Goal: Task Accomplishment & Management: Manage account settings

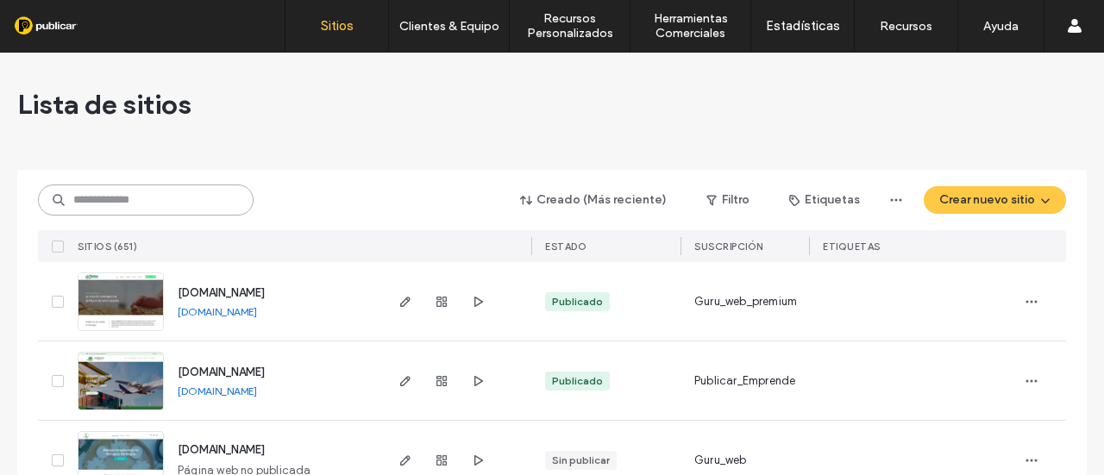
click at [196, 198] on input at bounding box center [146, 200] width 216 height 31
paste input "**********"
type input "**********"
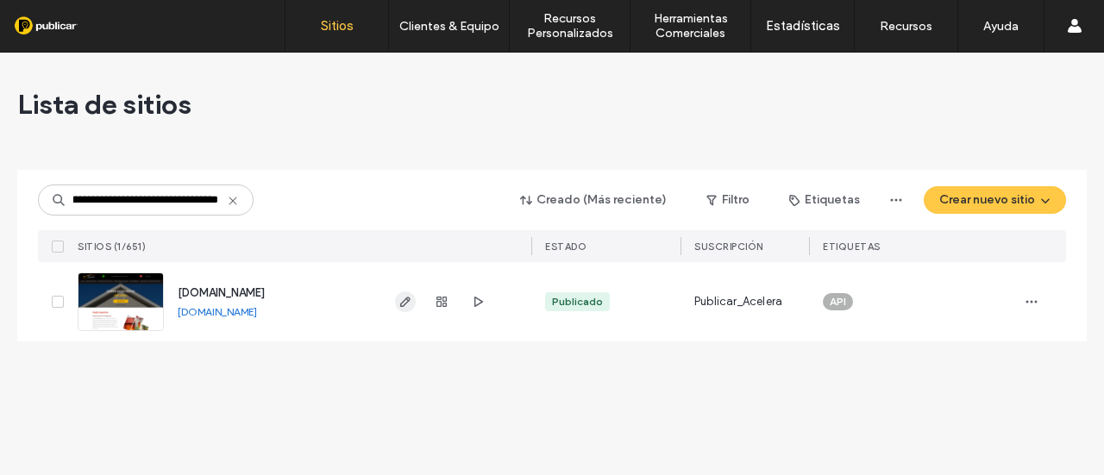
scroll to position [0, 0]
click at [405, 300] on icon "button" at bounding box center [406, 302] width 14 height 14
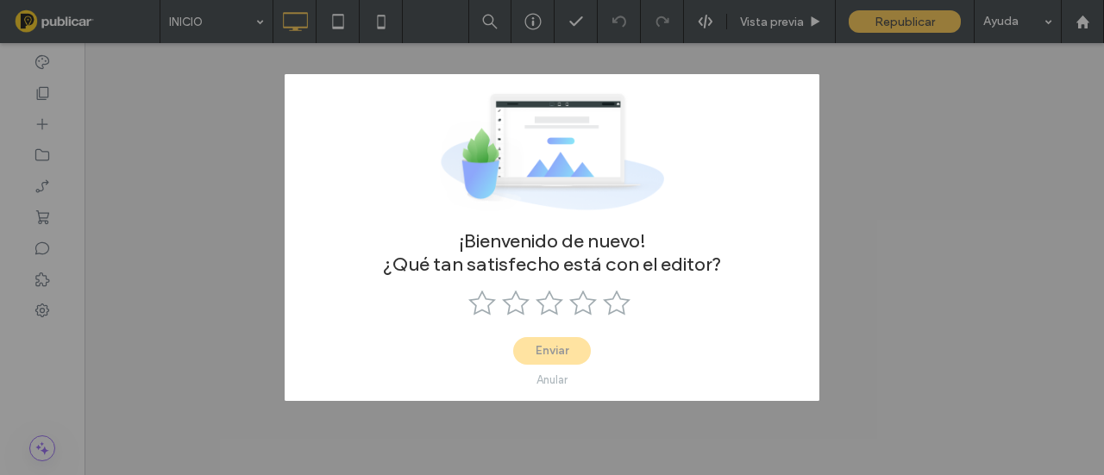
click at [716, 439] on div "¡Bienvenido de nuevo! ¿Qué tan satisfecho está con el editor? Enviar Anular" at bounding box center [552, 237] width 1104 height 475
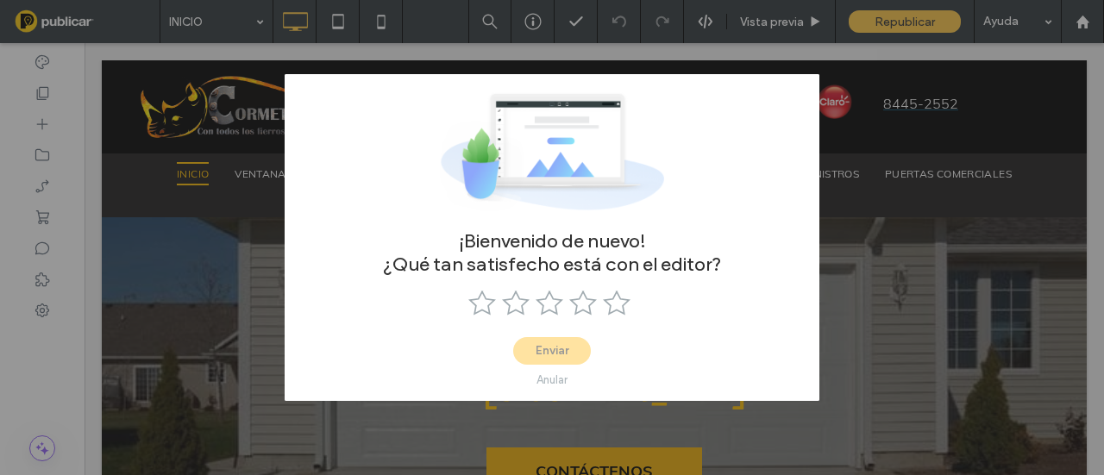
click at [869, 364] on div "¡Bienvenido de nuevo! ¿Qué tan satisfecho está con el editor? Enviar Anular" at bounding box center [552, 237] width 1104 height 475
click at [558, 312] on icon at bounding box center [550, 303] width 28 height 28
click at [569, 358] on button "Enviar" at bounding box center [552, 351] width 78 height 28
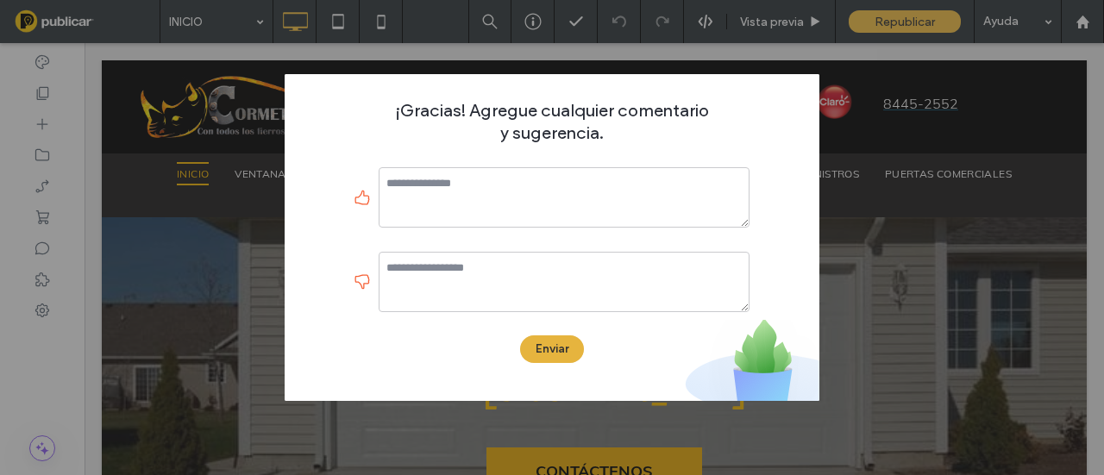
click at [563, 350] on button "Enviar" at bounding box center [552, 350] width 64 height 28
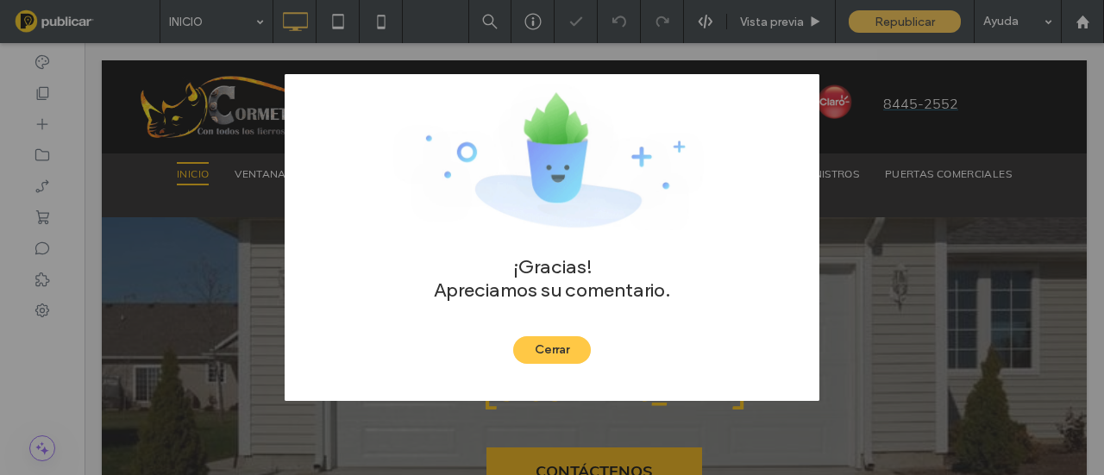
click at [563, 350] on button "Cerrar" at bounding box center [552, 350] width 78 height 28
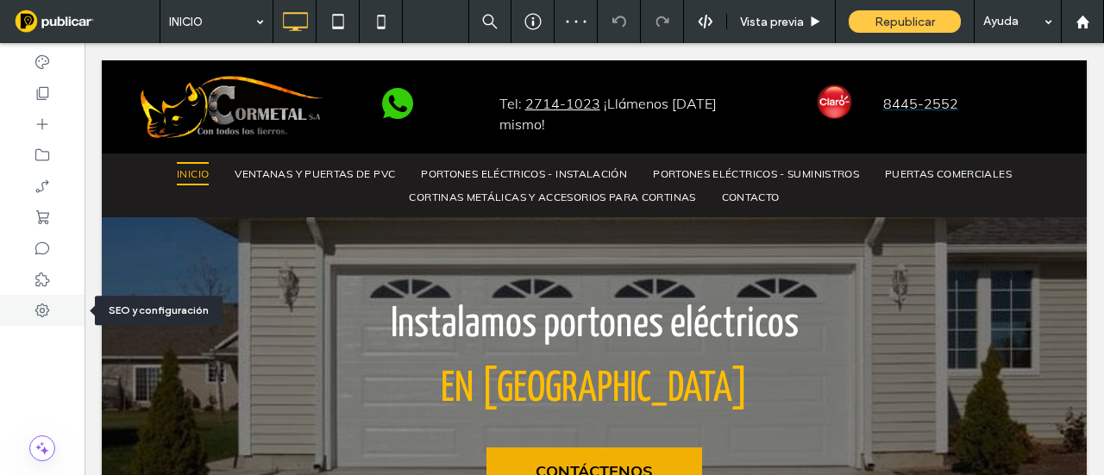
click at [47, 306] on use at bounding box center [42, 311] width 14 height 14
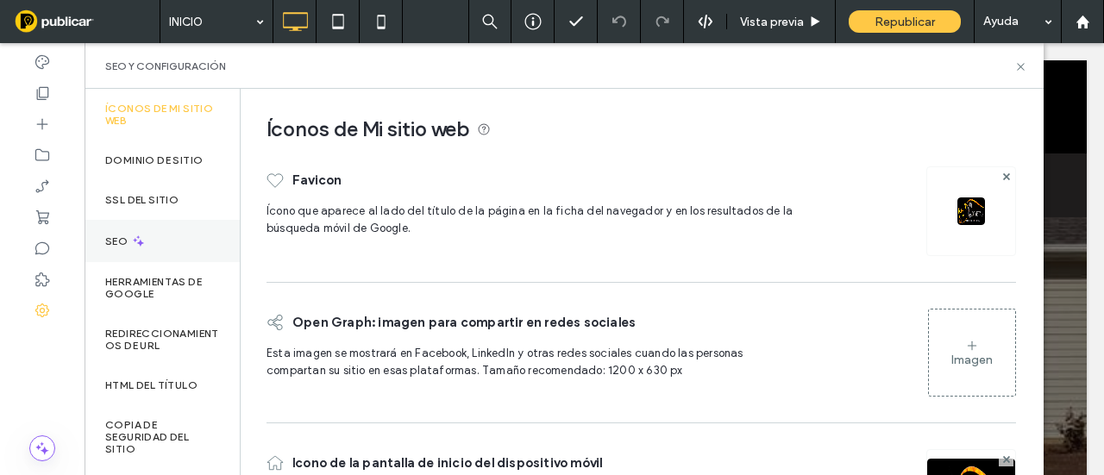
click at [145, 230] on div "SEO" at bounding box center [162, 241] width 155 height 42
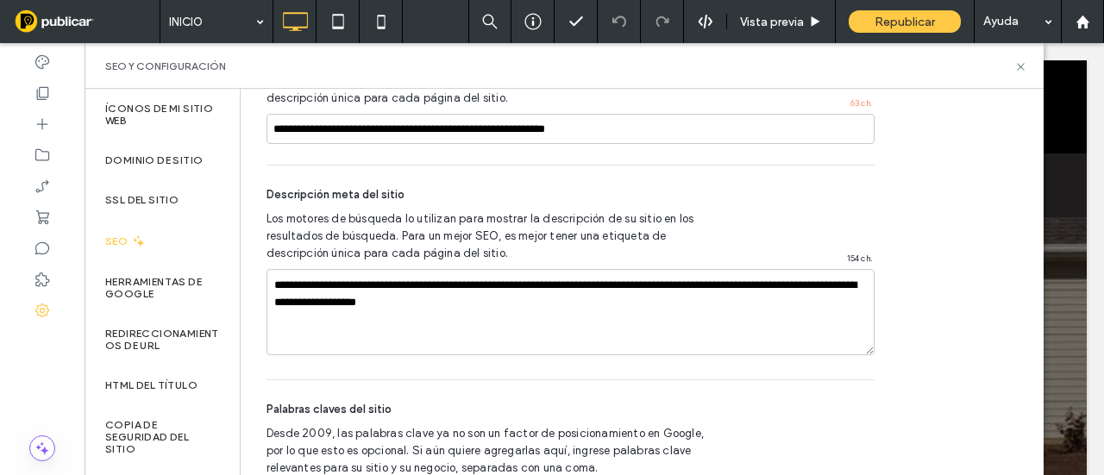
scroll to position [1264, 0]
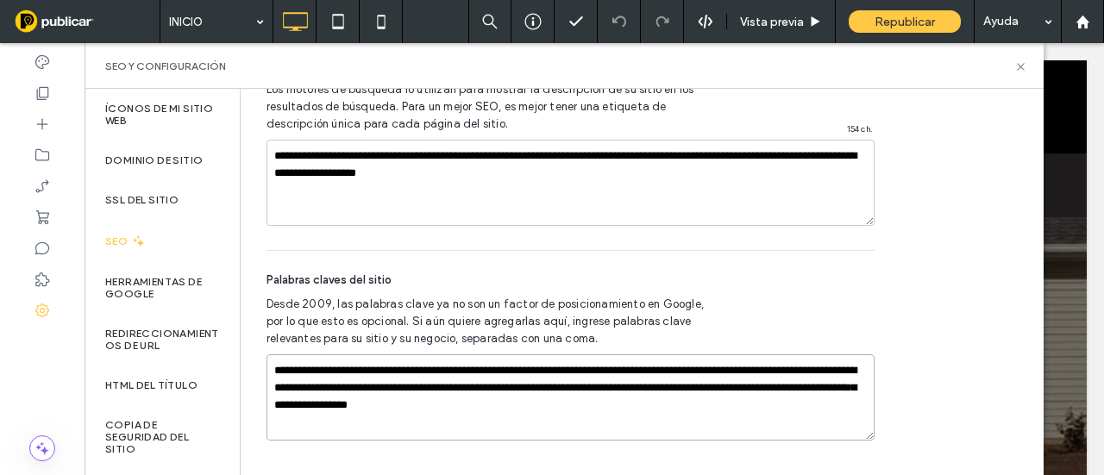
click at [630, 405] on textarea "**********" at bounding box center [571, 398] width 608 height 86
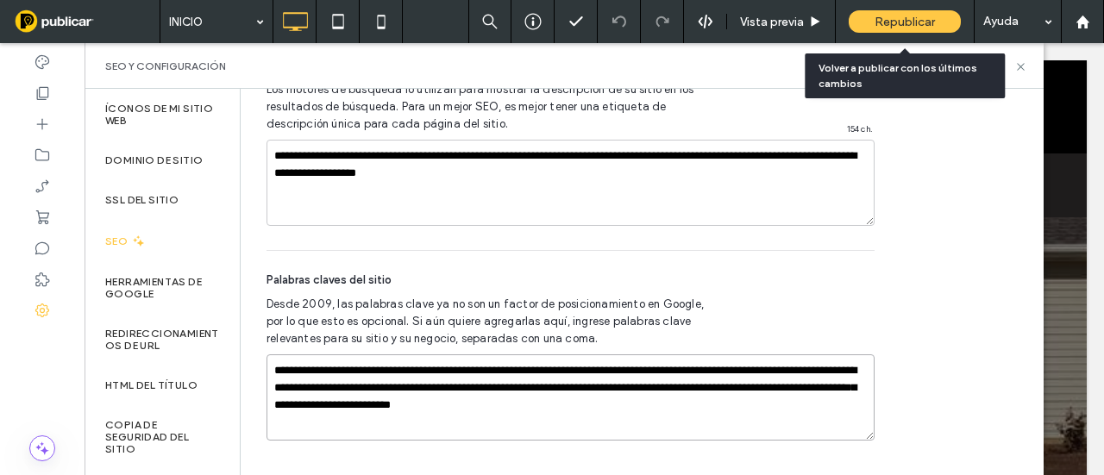
type textarea "**********"
click at [887, 28] on span "Republicar" at bounding box center [905, 22] width 60 height 15
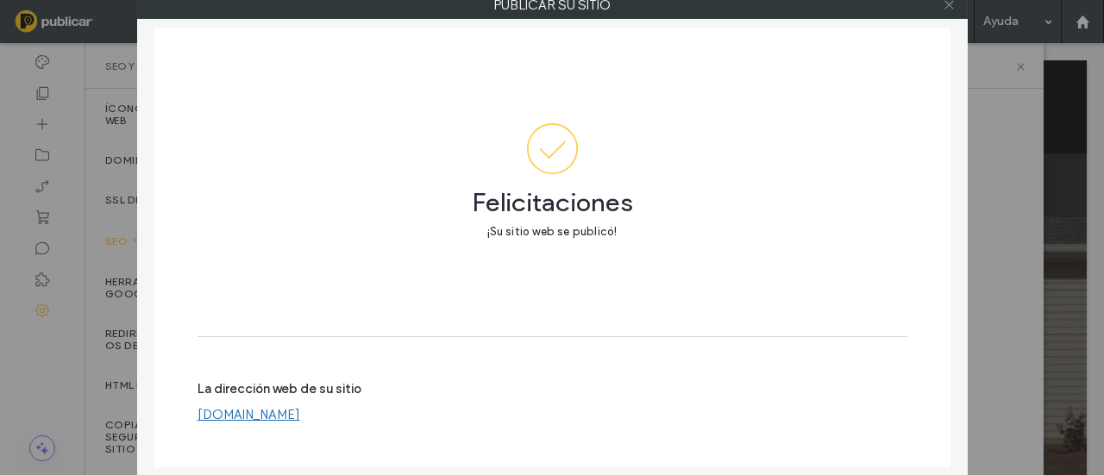
click at [953, 9] on icon at bounding box center [949, 4] width 13 height 13
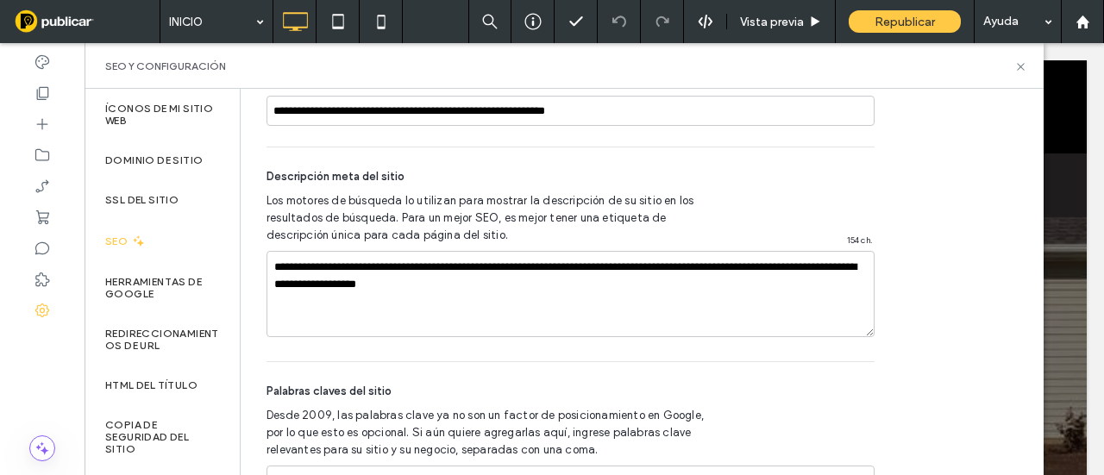
scroll to position [1091, 0]
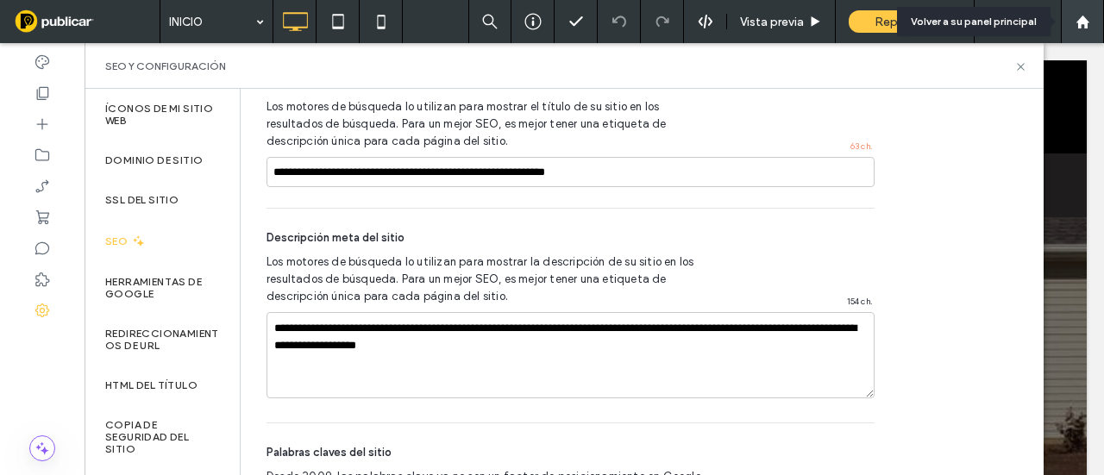
click at [1076, 25] on icon at bounding box center [1083, 22] width 15 height 15
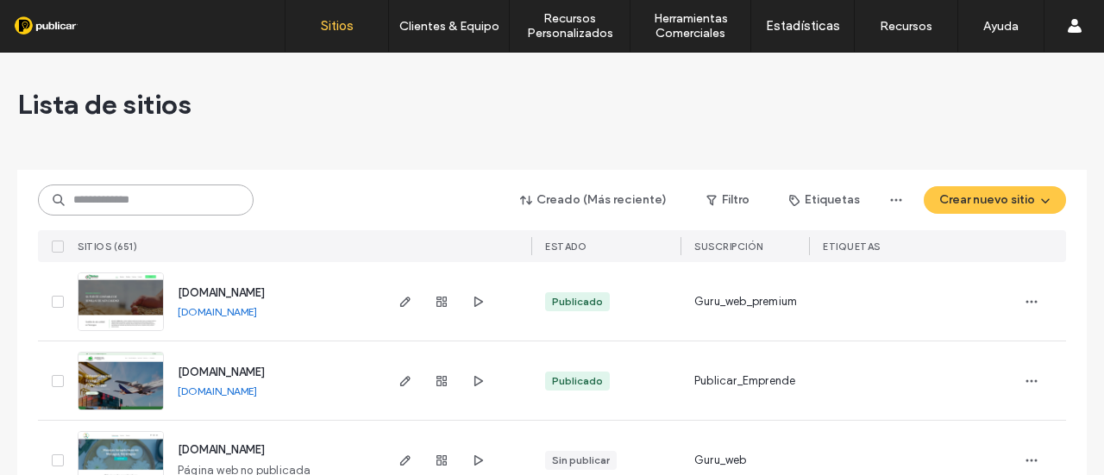
click at [180, 203] on input at bounding box center [146, 200] width 216 height 31
paste input "**********"
type input "**********"
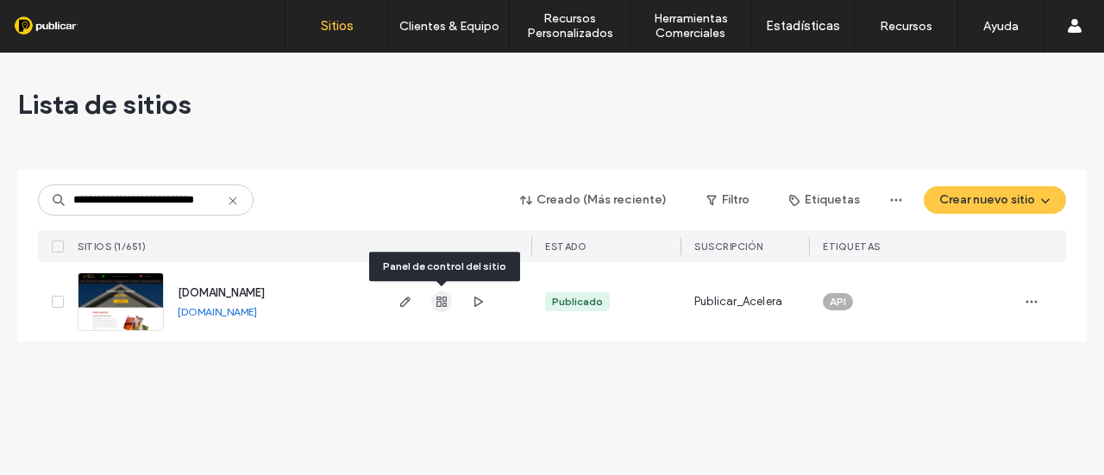
scroll to position [0, 0]
click at [440, 301] on use "button" at bounding box center [441, 302] width 10 height 10
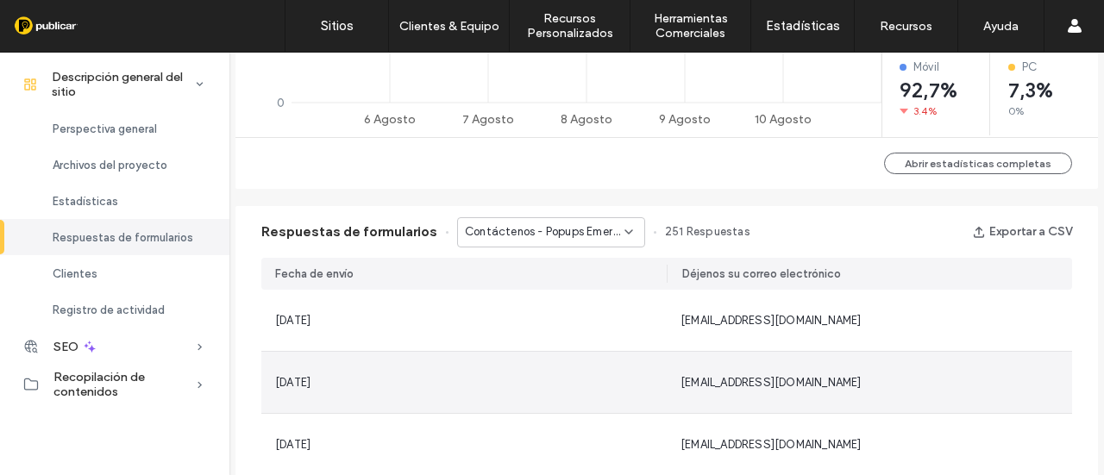
scroll to position [1035, 0]
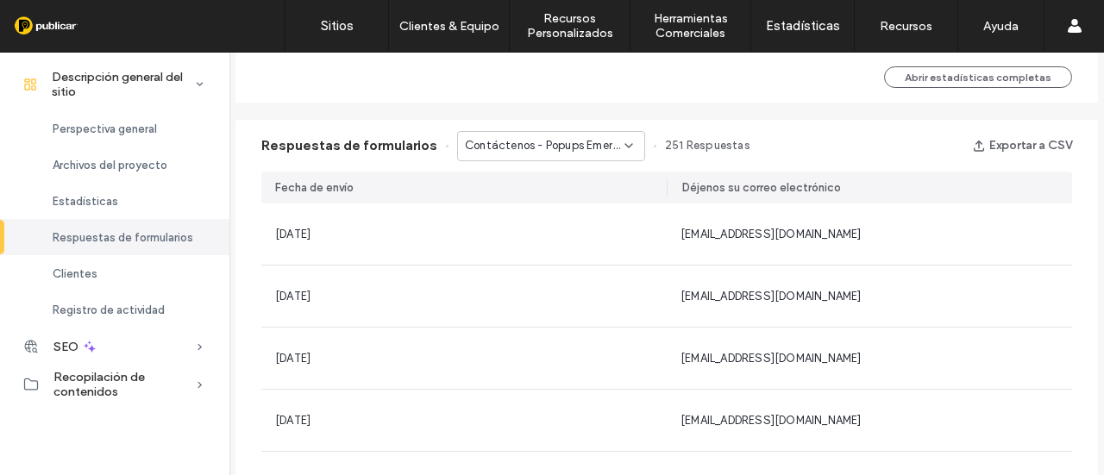
click at [622, 147] on icon at bounding box center [629, 146] width 14 height 14
click at [591, 202] on span "Contáctenos - Home page" at bounding box center [524, 206] width 141 height 17
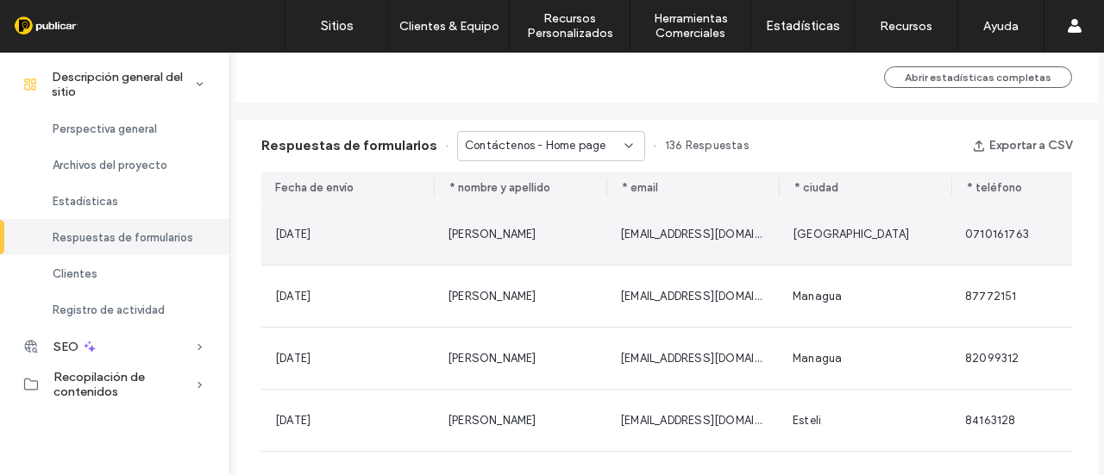
click at [464, 232] on span "Dave Anthony" at bounding box center [492, 234] width 89 height 13
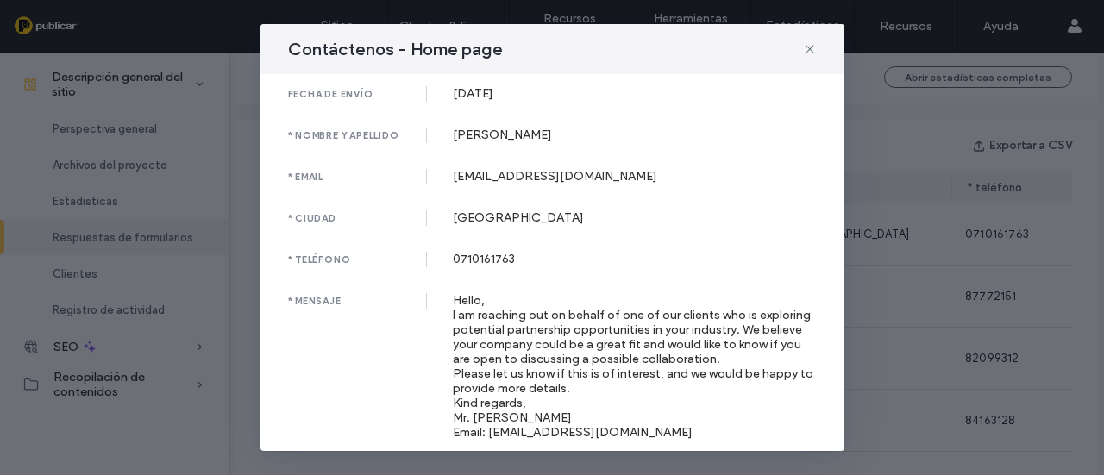
scroll to position [10, 0]
click at [879, 351] on div "Contáctenos - Home page fecha de envío 04 Aug, 2025 * nombre y apellido Dave An…" at bounding box center [552, 237] width 1104 height 475
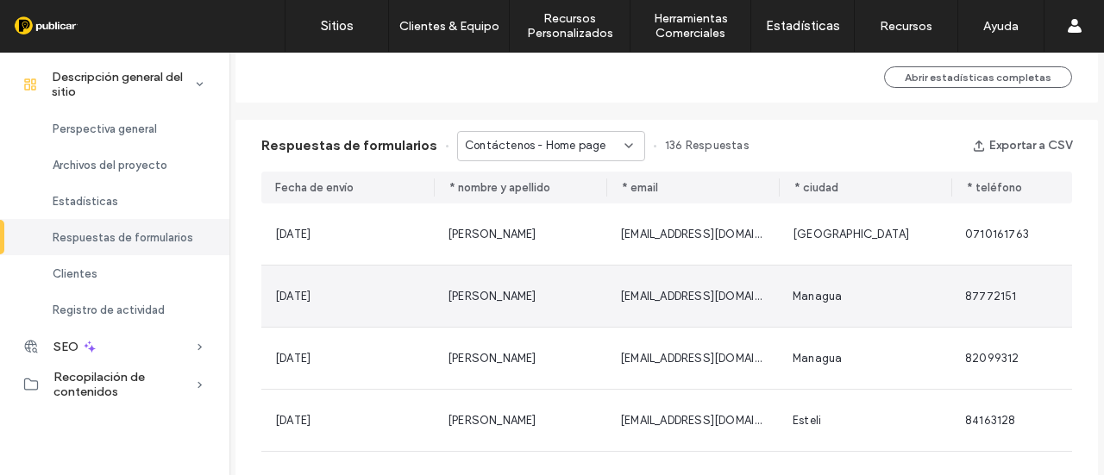
click at [516, 297] on span "Oscar Espinoza" at bounding box center [492, 296] width 89 height 13
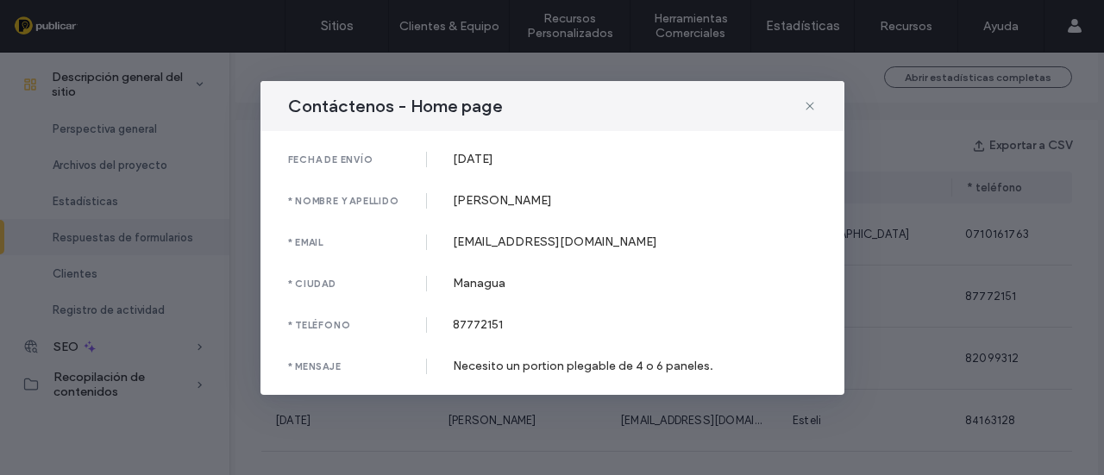
click at [516, 297] on div "fecha de envío 30 Jul, 2025 * nombre y apellido Oscar Espinoza * email eoscar52…" at bounding box center [552, 263] width 584 height 264
click at [863, 325] on div "Contáctenos - Home page fecha de envío 30 Jul, 2025 * nombre y apellido Oscar E…" at bounding box center [552, 237] width 1104 height 475
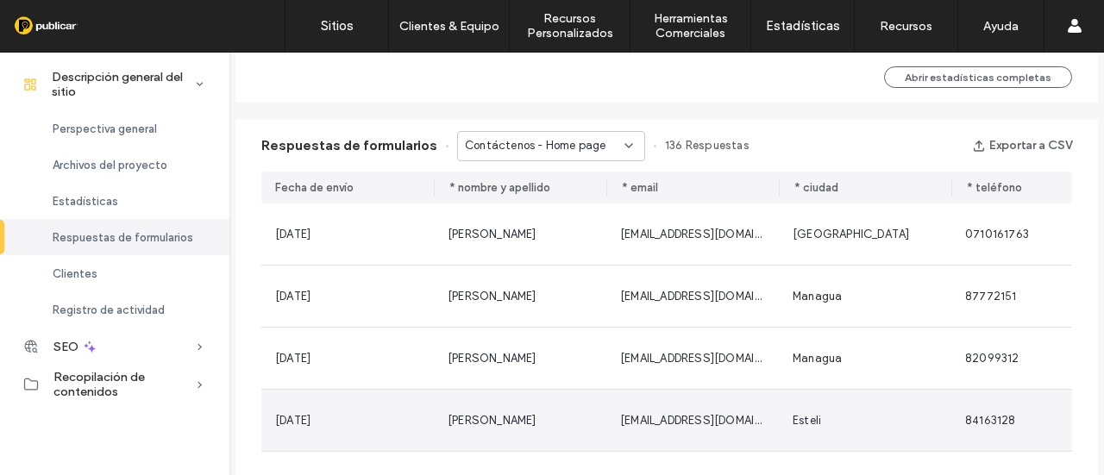
click at [490, 422] on div "Ara Ney" at bounding box center [520, 420] width 145 height 17
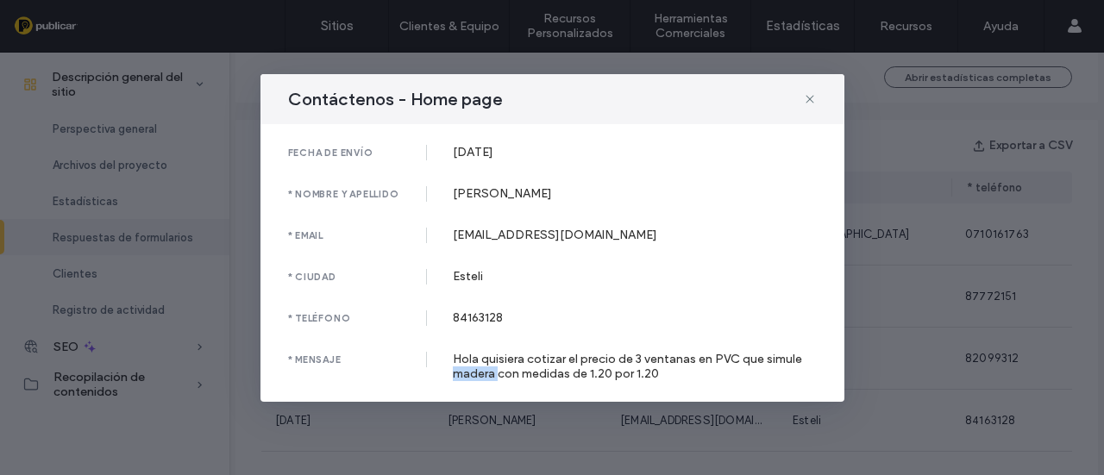
click at [490, 422] on div "Contáctenos - Home page fecha de envío 10 Jul, 2025 * nombre y apellido Ara Ney…" at bounding box center [552, 237] width 1104 height 475
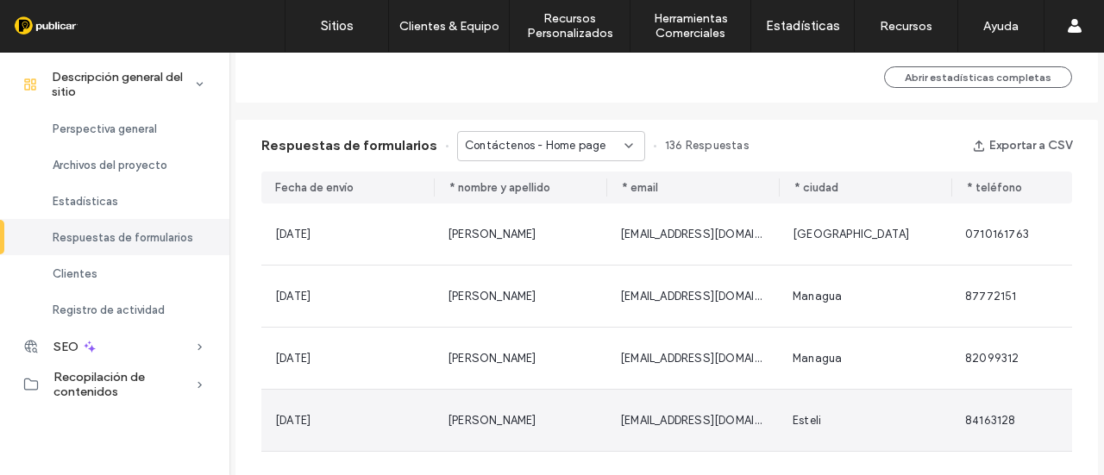
click at [490, 422] on div "Ara Ney" at bounding box center [520, 420] width 145 height 17
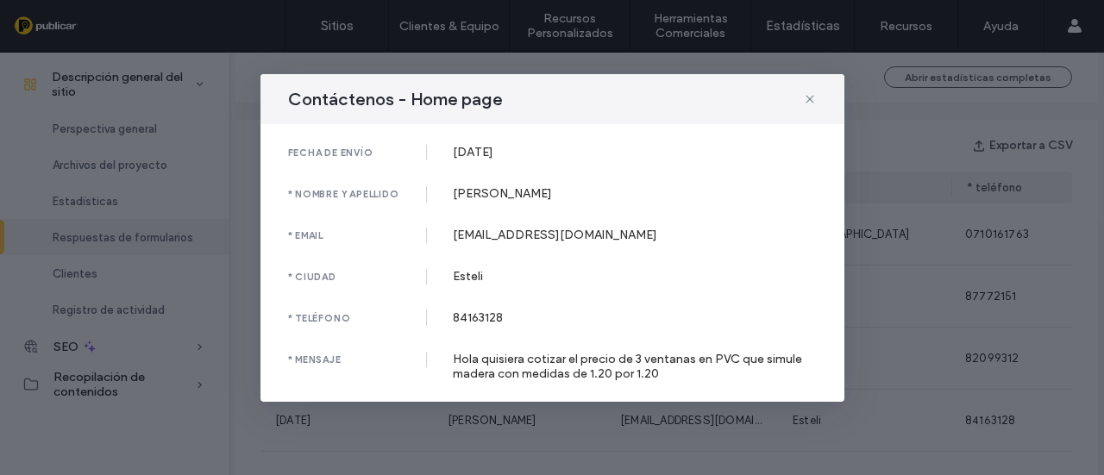
click at [205, 418] on div "Contáctenos - Home page fecha de envío 10 Jul, 2025 * nombre y apellido Ara Ney…" at bounding box center [552, 237] width 1104 height 475
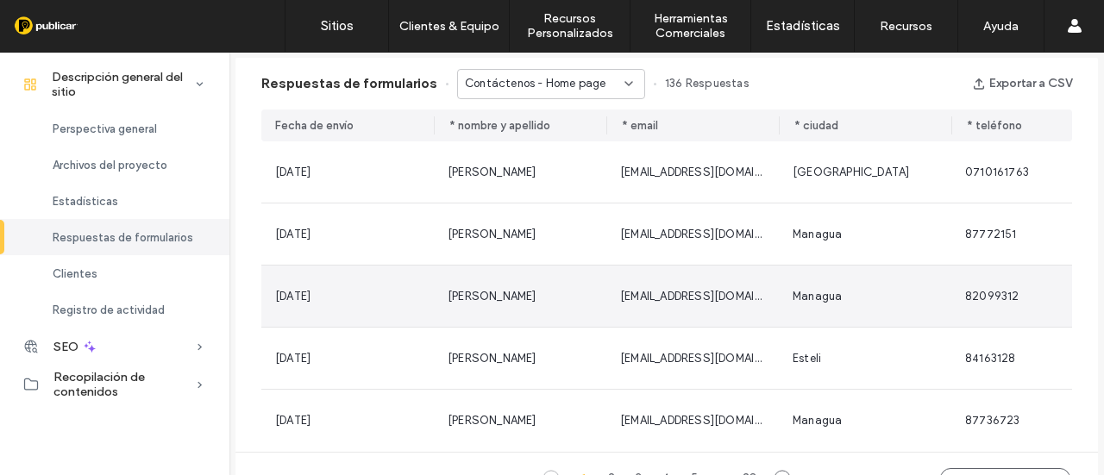
scroll to position [1121, 0]
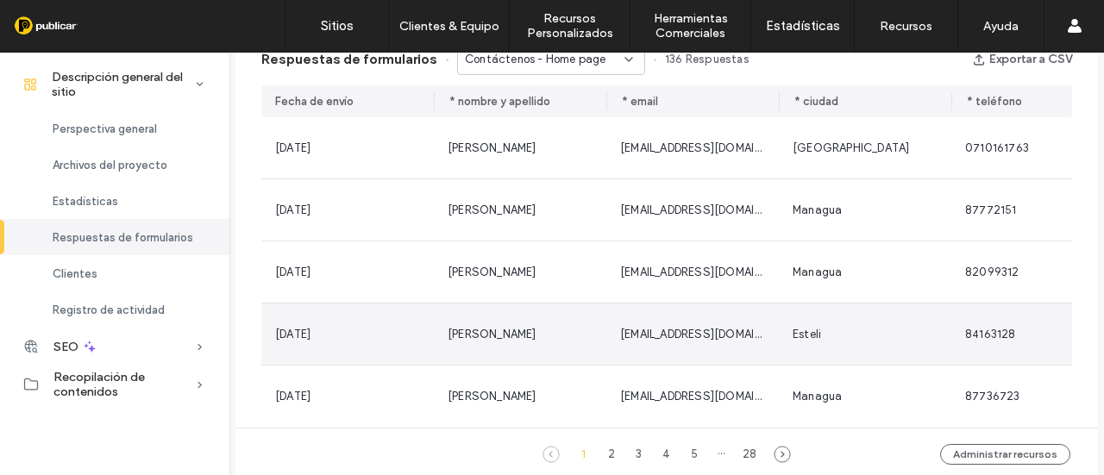
click at [651, 338] on span "ihana2606@gmail.com" at bounding box center [710, 334] width 181 height 13
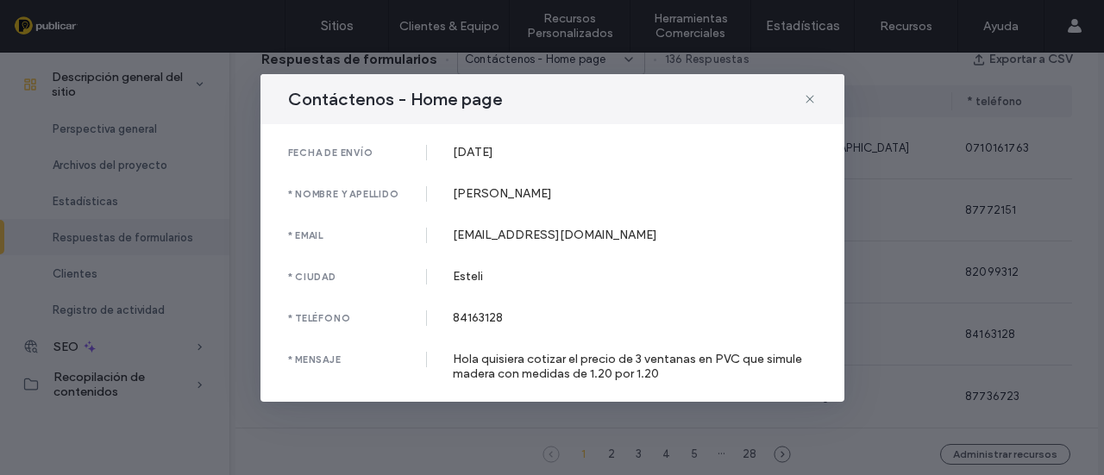
click at [210, 417] on div "Contáctenos - Home page fecha de envío 10 Jul, 2025 * nombre y apellido Ara Ney…" at bounding box center [552, 237] width 1104 height 475
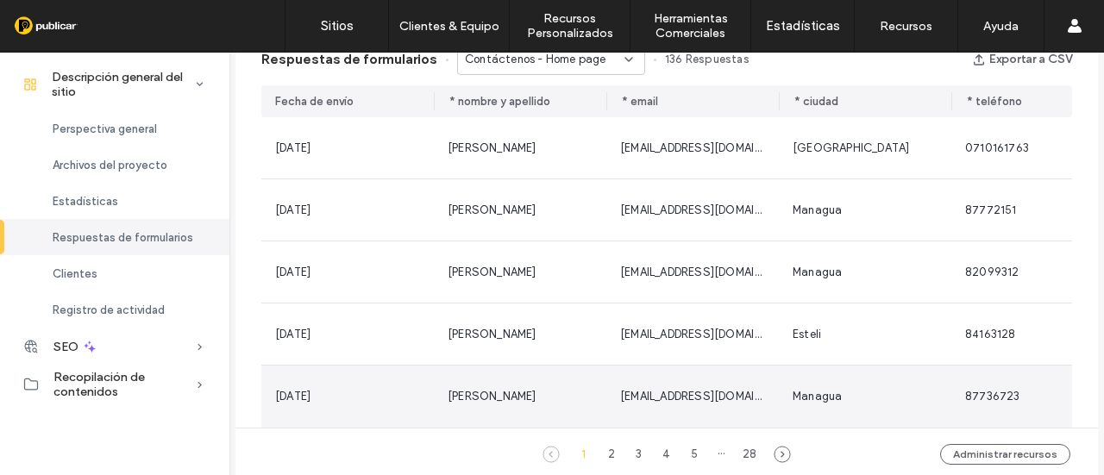
click at [638, 389] on div "josegutierrezreal@yahoo.es" at bounding box center [692, 396] width 145 height 17
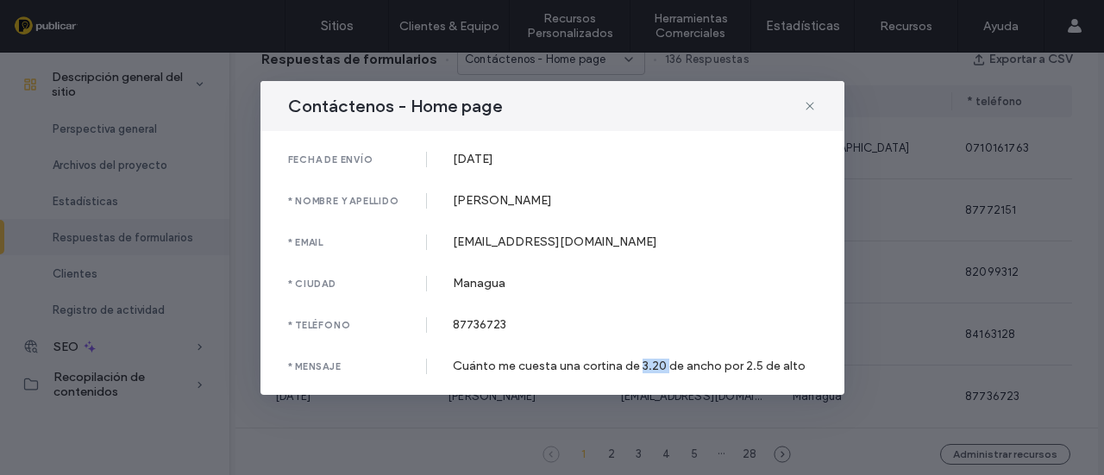
click at [638, 389] on div "fecha de envío 09 Jul, 2025 * nombre y apellido José * email josegutierrezreal@…" at bounding box center [552, 263] width 584 height 264
click at [179, 436] on div "Contáctenos - Home page fecha de envío 09 Jul, 2025 * nombre y apellido José * …" at bounding box center [552, 237] width 1104 height 475
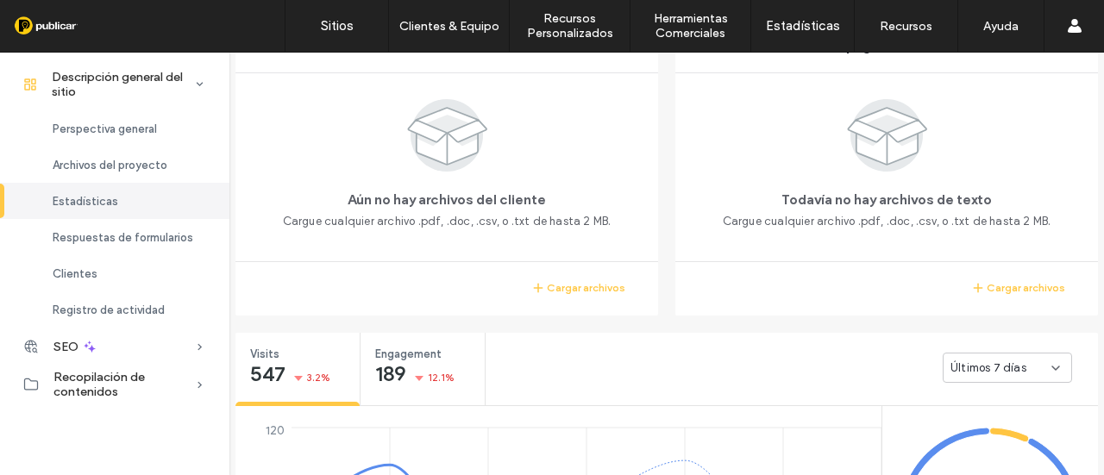
scroll to position [345, 0]
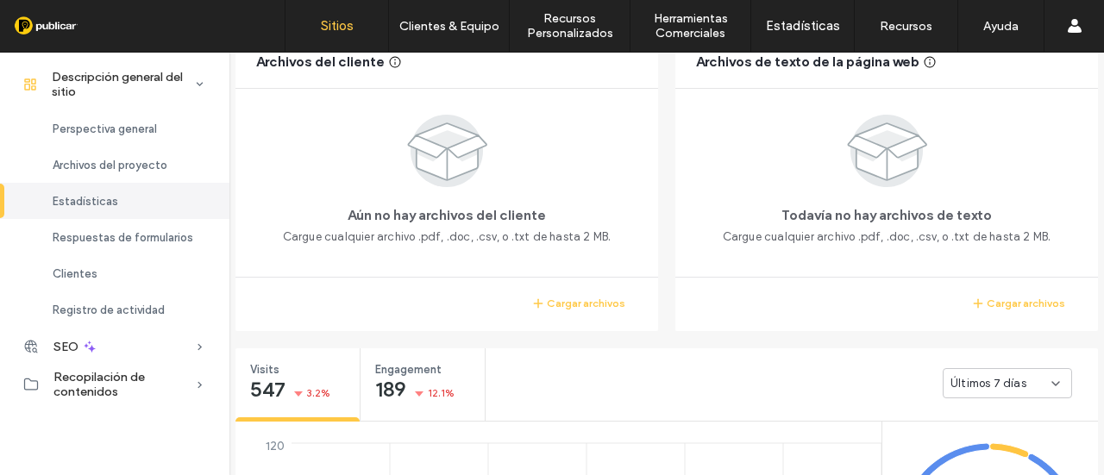
click at [339, 23] on label "Sitios" at bounding box center [337, 26] width 33 height 16
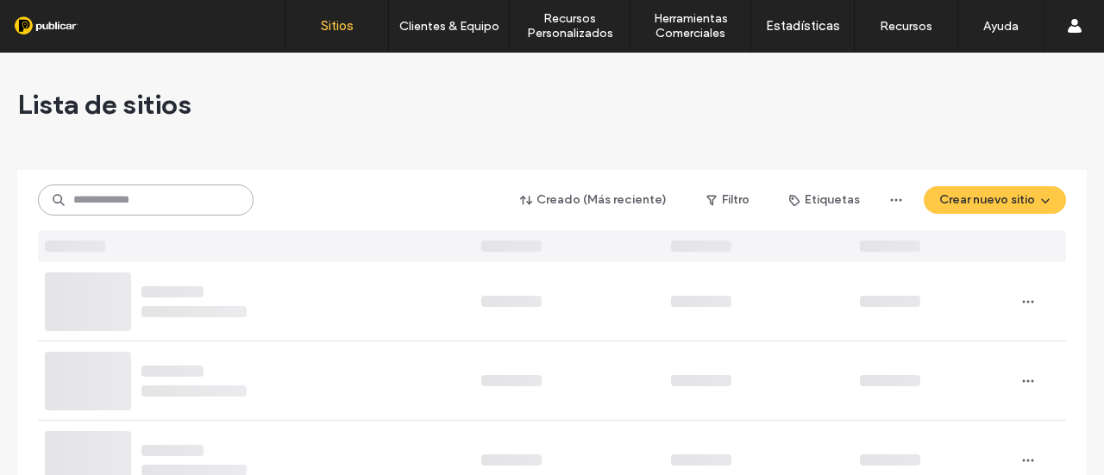
click at [90, 200] on input at bounding box center [146, 200] width 216 height 31
paste input "**********"
type input "**********"
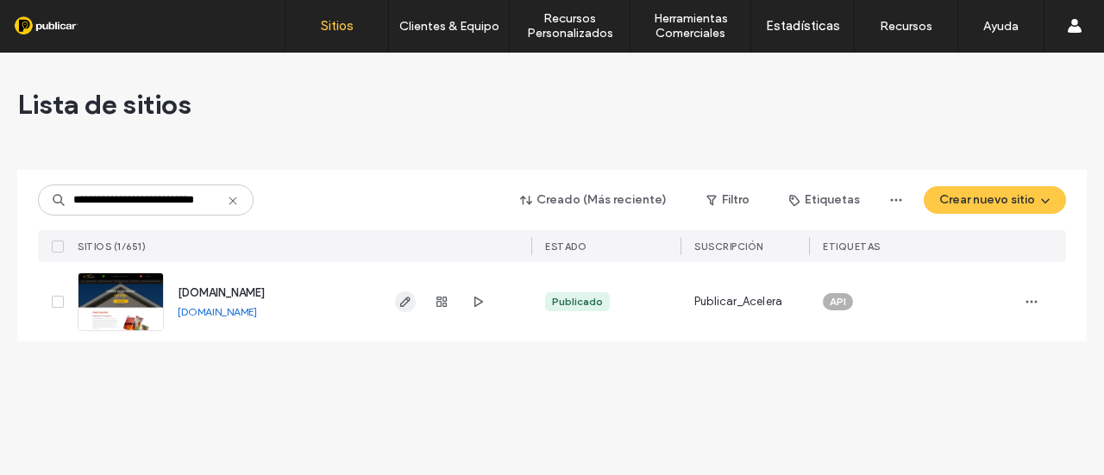
scroll to position [0, 0]
click at [404, 306] on icon "button" at bounding box center [406, 302] width 14 height 14
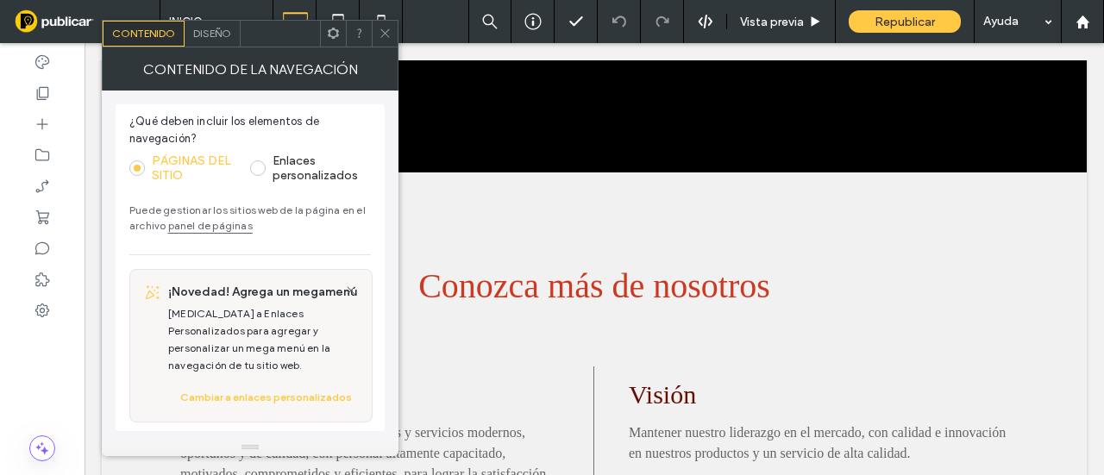
scroll to position [1639, 0]
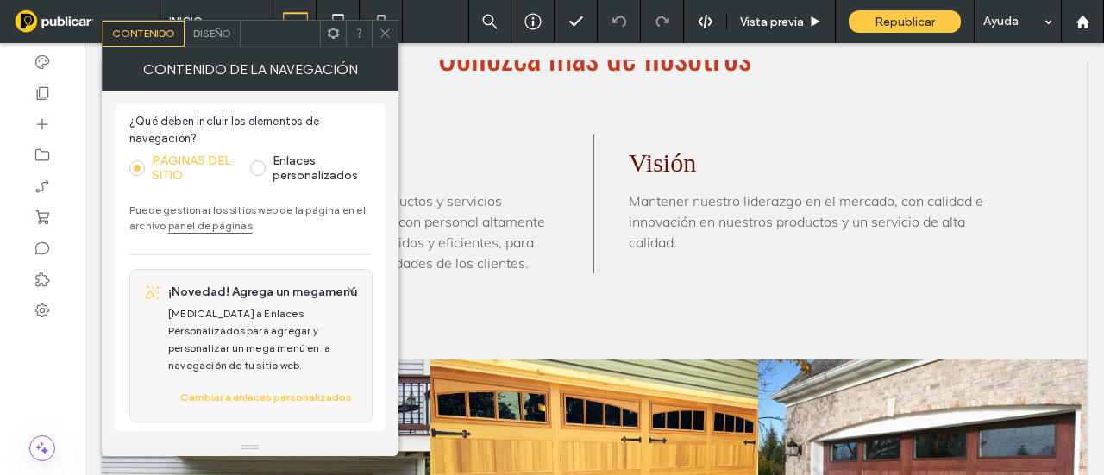
click at [386, 33] on icon at bounding box center [385, 33] width 13 height 13
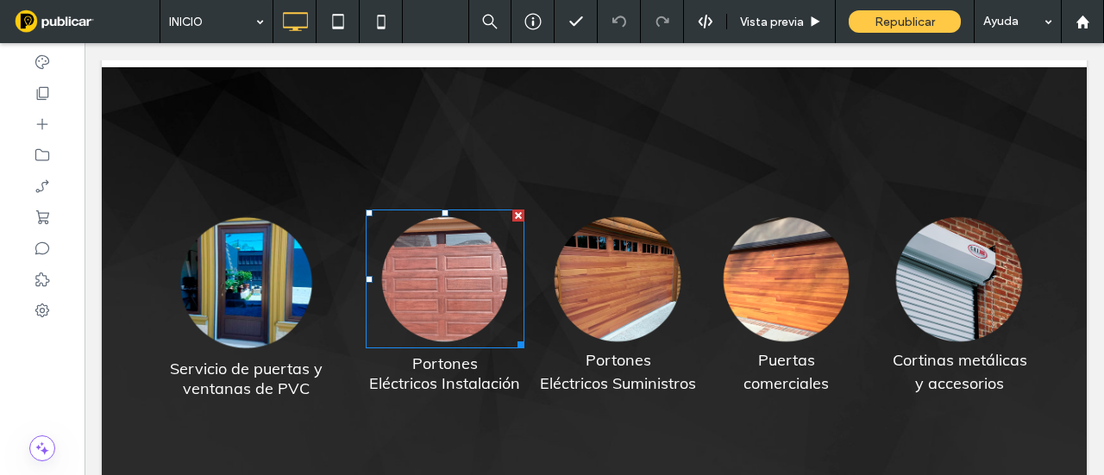
scroll to position [863, 0]
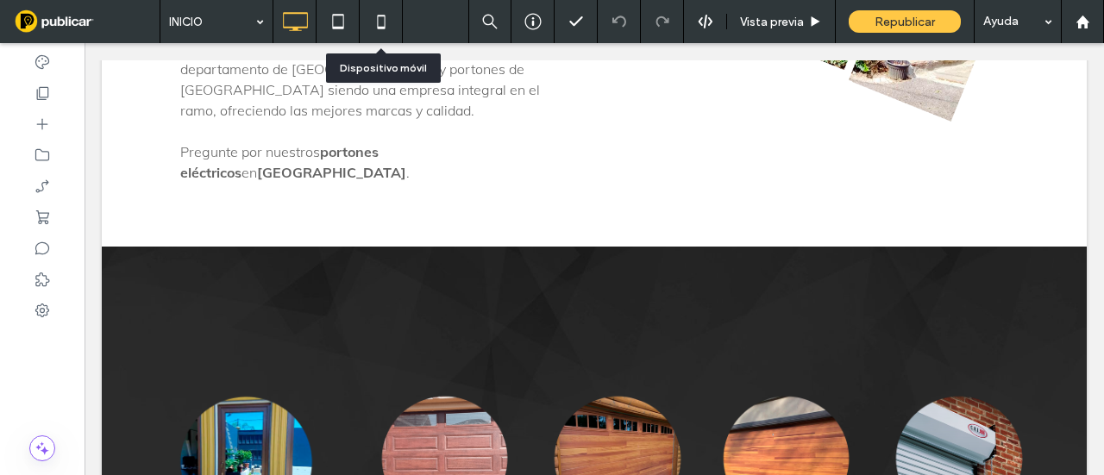
click at [374, 26] on icon at bounding box center [381, 21] width 35 height 35
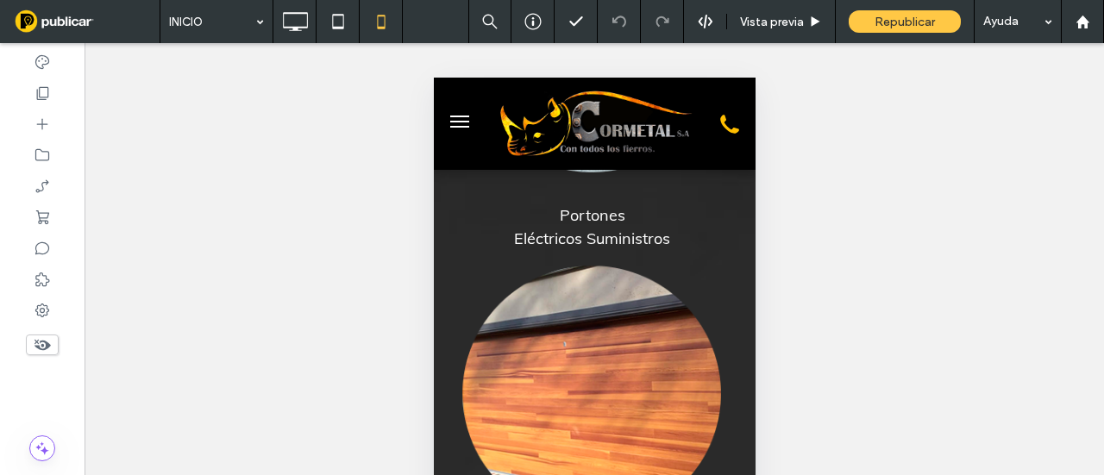
scroll to position [2156, 0]
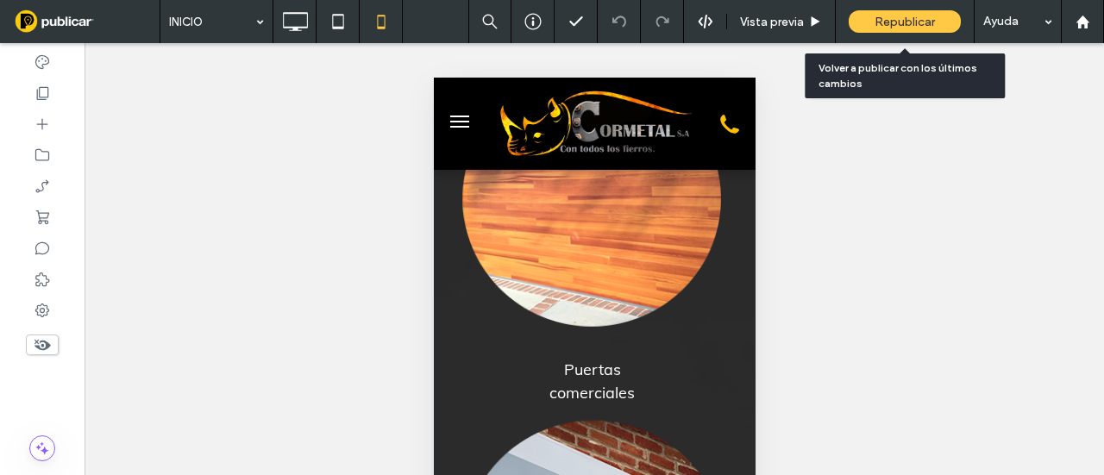
click at [911, 22] on span "Republicar" at bounding box center [905, 22] width 60 height 15
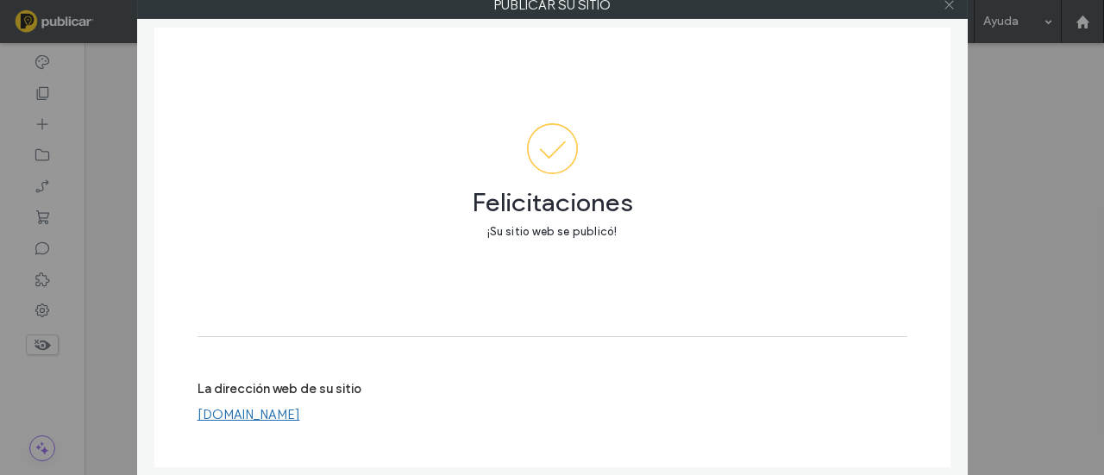
click at [956, 9] on div at bounding box center [950, 5] width 26 height 26
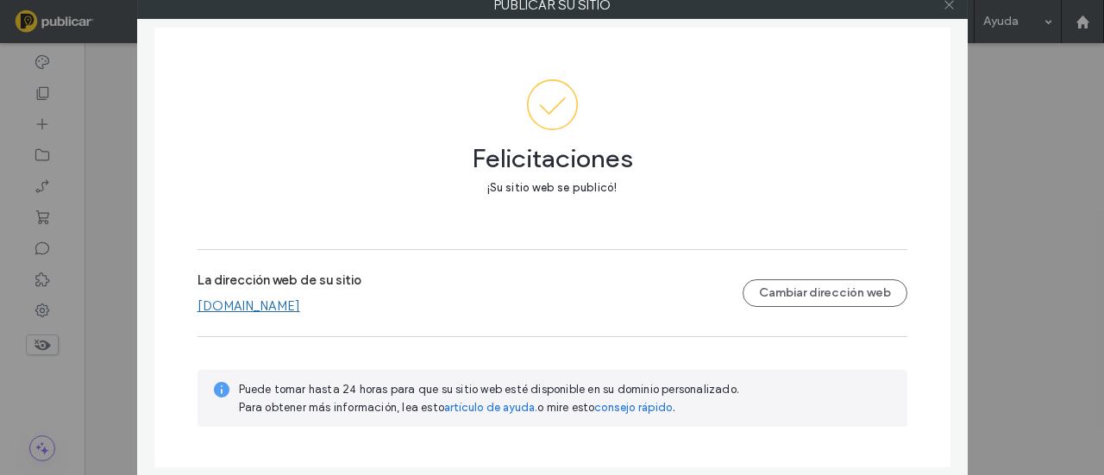
click at [944, 3] on icon at bounding box center [949, 4] width 13 height 13
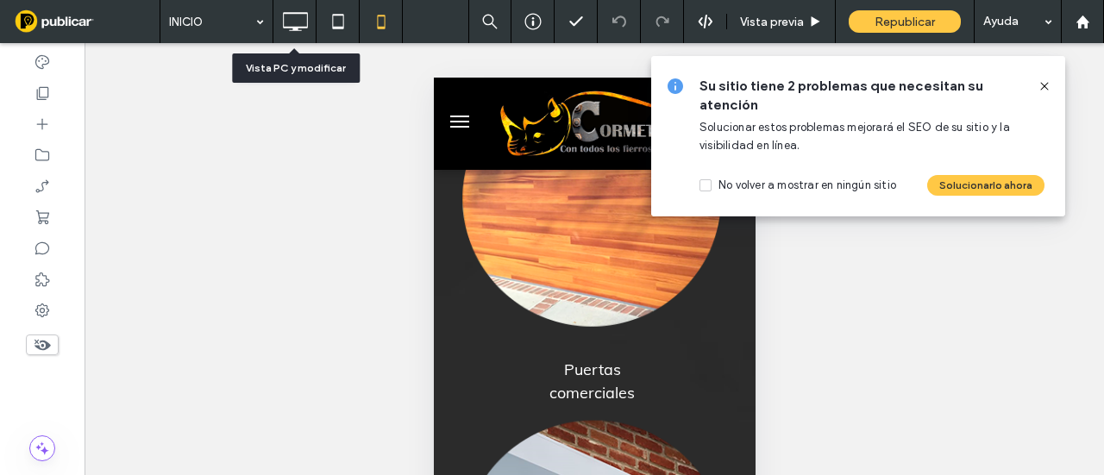
click at [303, 21] on icon at bounding box center [295, 21] width 35 height 35
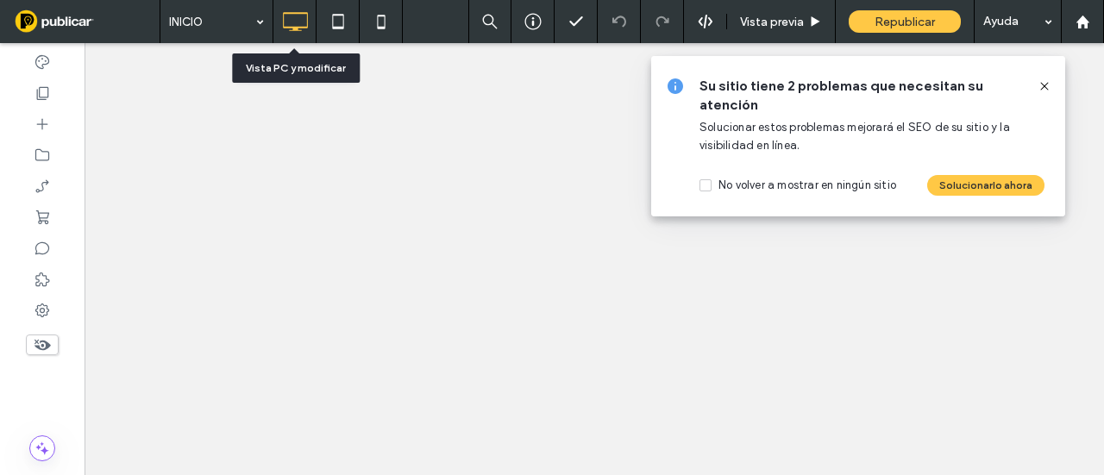
scroll to position [0, 0]
